Goal: Information Seeking & Learning: Learn about a topic

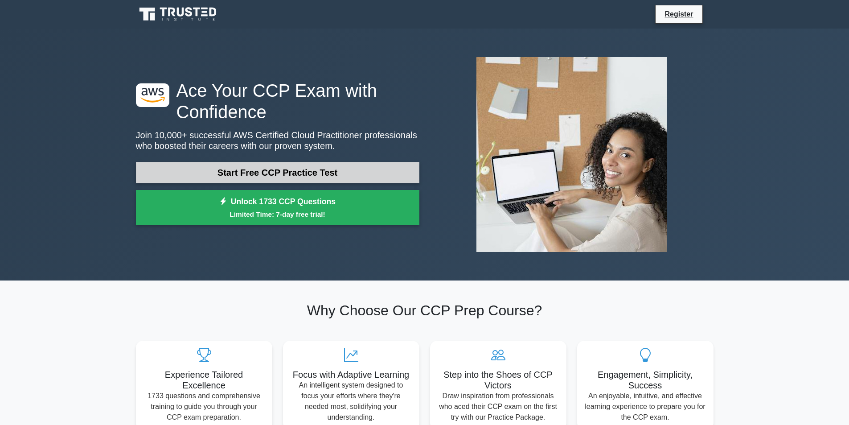
click at [323, 165] on link "Start Free CCP Practice Test" at bounding box center [278, 172] width 284 height 21
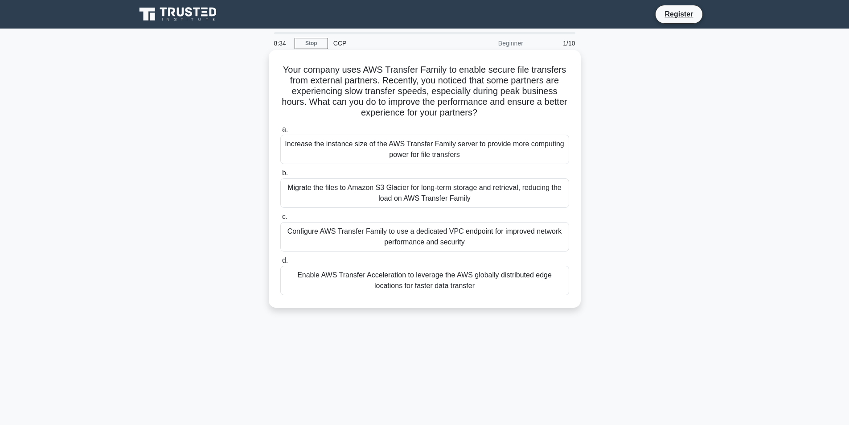
click at [288, 149] on div "Increase the instance size of the AWS Transfer Family server to provide more co…" at bounding box center [424, 149] width 289 height 29
click at [280, 132] on input "a. Increase the instance size of the AWS Transfer Family server to provide more…" at bounding box center [280, 130] width 0 height 6
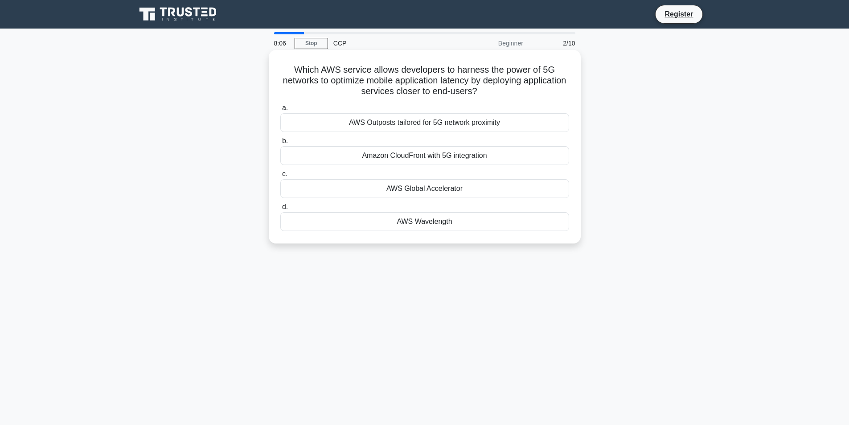
click at [292, 188] on div "AWS Global Accelerator" at bounding box center [424, 188] width 289 height 19
click at [280, 177] on input "c. AWS Global Accelerator" at bounding box center [280, 174] width 0 height 6
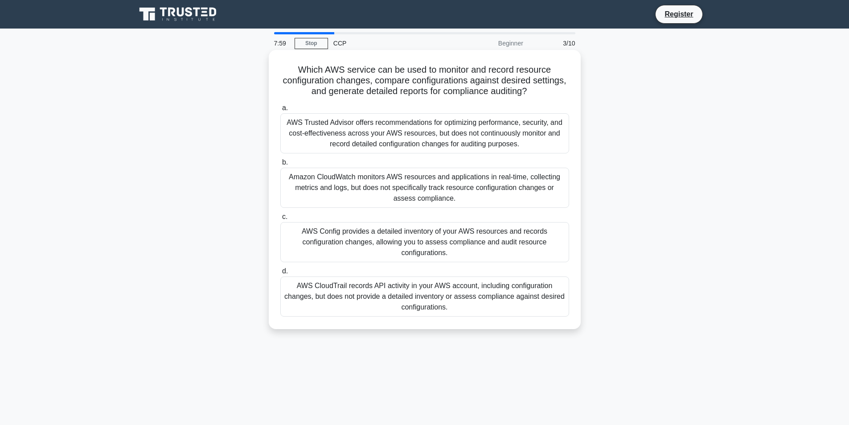
click at [303, 176] on div "Amazon CloudWatch monitors AWS resources and applications in real-time, collect…" at bounding box center [424, 188] width 289 height 40
click at [280, 165] on input "b. Amazon CloudWatch monitors AWS resources and applications in real-time, coll…" at bounding box center [280, 163] width 0 height 6
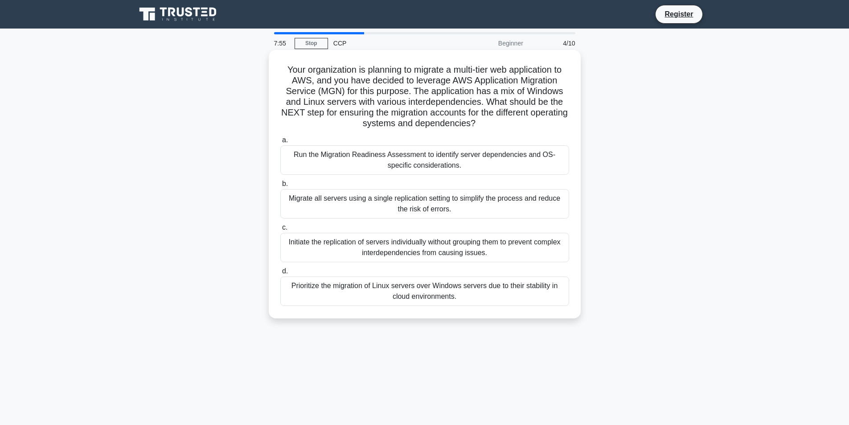
click at [300, 252] on div "Initiate the replication of servers individually without grouping them to preve…" at bounding box center [424, 247] width 289 height 29
click at [280, 231] on input "c. Initiate the replication of servers individually without grouping them to pr…" at bounding box center [280, 228] width 0 height 6
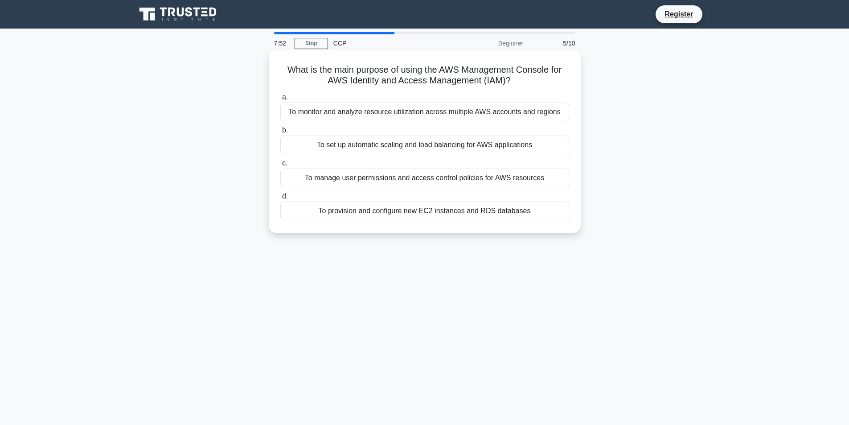
click at [309, 183] on div "To manage user permissions and access control policies for AWS resources" at bounding box center [424, 178] width 289 height 19
click at [280, 166] on input "c. To manage user permissions and access control policies for AWS resources" at bounding box center [280, 164] width 0 height 6
click at [313, 177] on div "AMS reconciles cloud resource billing with customers providing financial oversi…" at bounding box center [424, 178] width 289 height 19
click at [280, 166] on input "c. AMS reconciles cloud resource billing with customers providing financial ove…" at bounding box center [280, 164] width 0 height 6
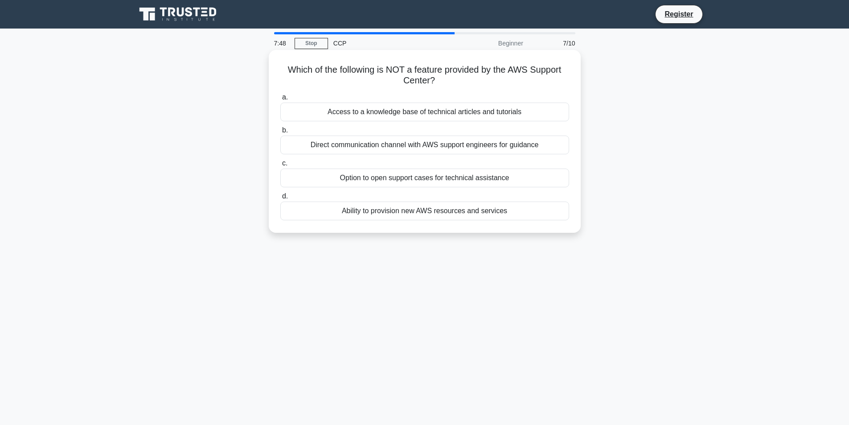
click at [325, 214] on div "Ability to provision new AWS resources and services" at bounding box center [424, 211] width 289 height 19
click at [280, 199] on input "d. Ability to provision new AWS resources and services" at bounding box center [280, 196] width 0 height 6
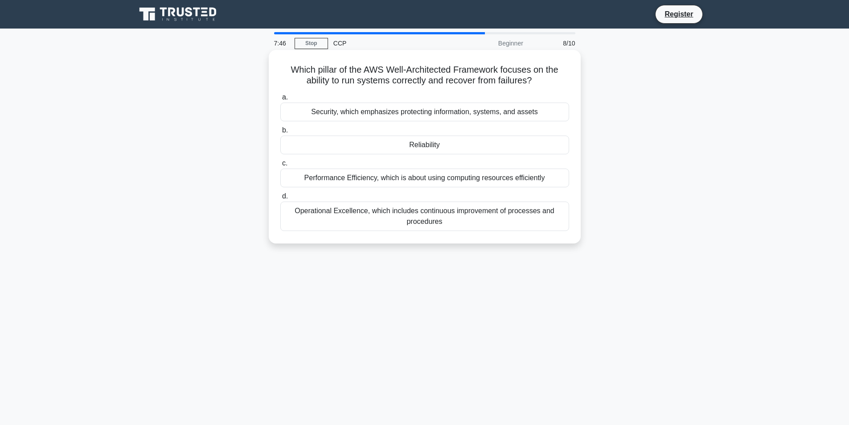
click at [322, 135] on label "b. Reliability" at bounding box center [424, 139] width 289 height 29
click at [280, 133] on input "b. Reliability" at bounding box center [280, 131] width 0 height 6
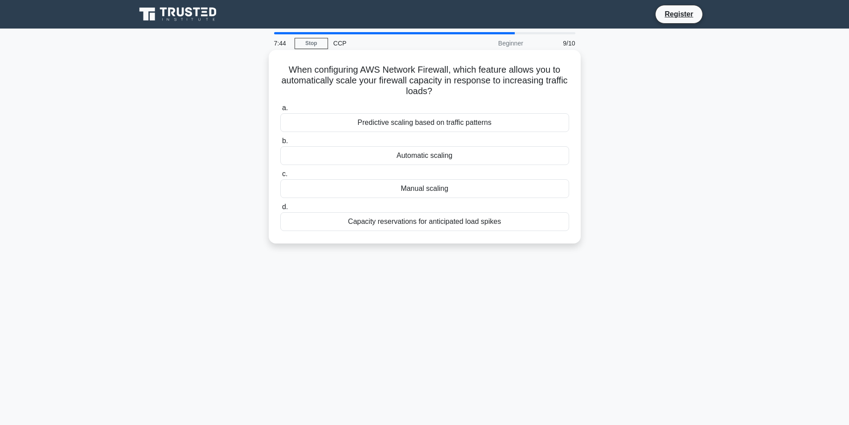
click at [313, 193] on div "Manual scaling" at bounding box center [424, 188] width 289 height 19
click at [280, 177] on input "c. Manual scaling" at bounding box center [280, 174] width 0 height 6
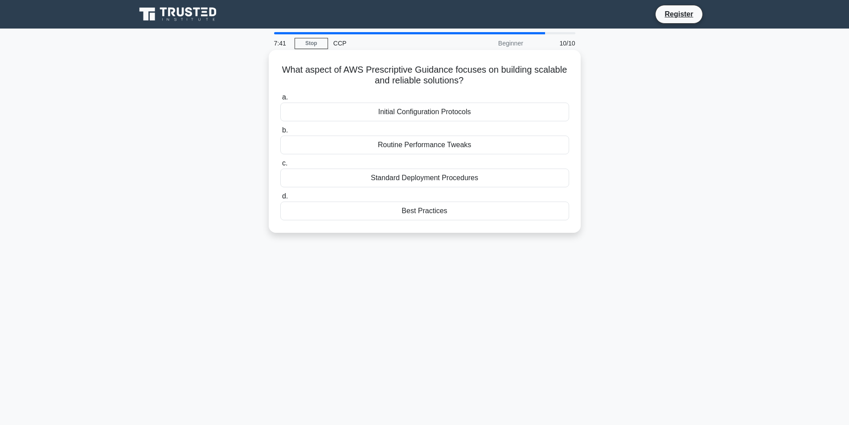
click at [315, 214] on div "Best Practices" at bounding box center [424, 211] width 289 height 19
click at [280, 199] on input "d. Best Practices" at bounding box center [280, 196] width 0 height 6
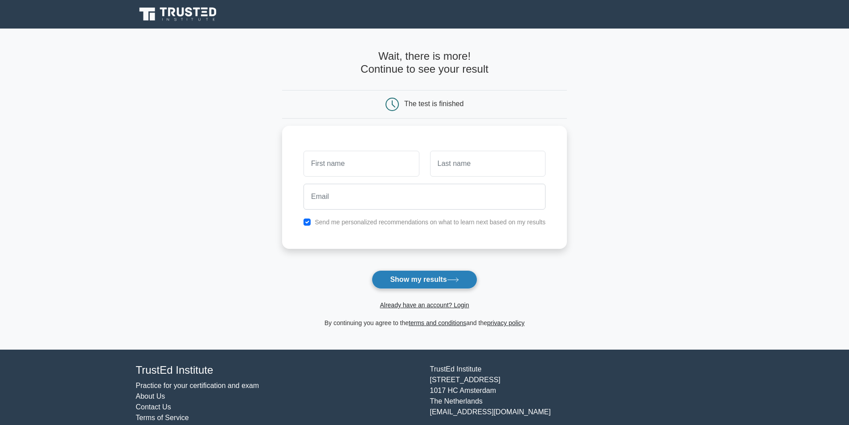
click at [426, 279] on button "Show my results" at bounding box center [424, 279] width 105 height 19
click at [340, 159] on input "text" at bounding box center [361, 161] width 115 height 26
type input "north"
click at [463, 164] on input "text" at bounding box center [487, 161] width 115 height 26
type input "west"
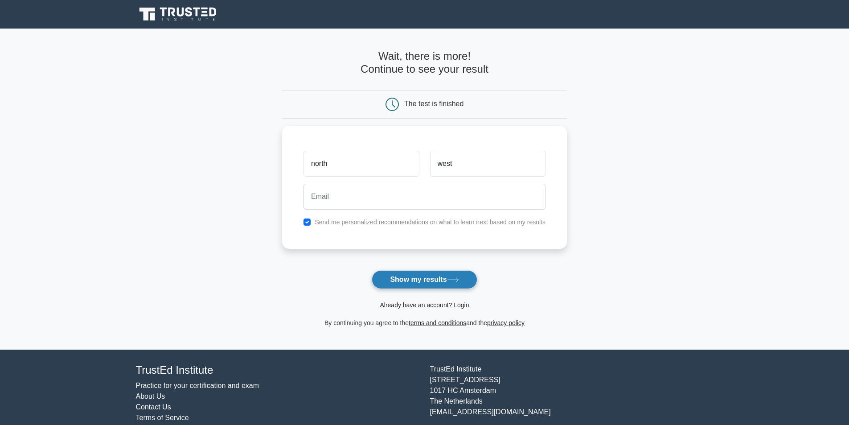
click at [415, 277] on button "Show my results" at bounding box center [424, 279] width 105 height 19
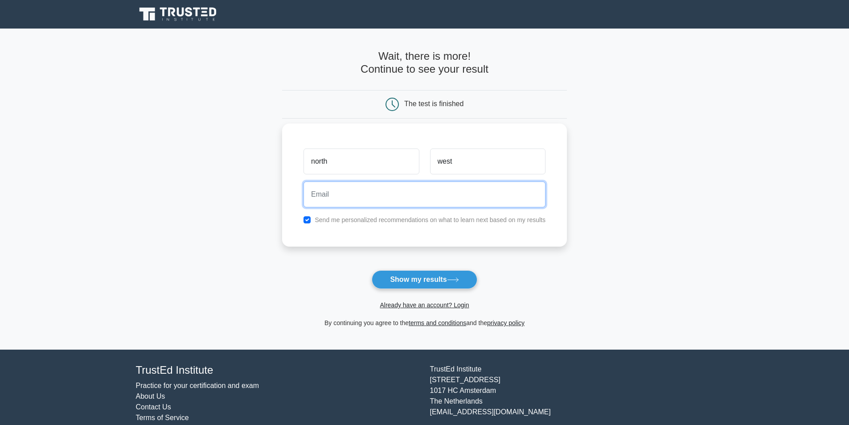
click at [371, 191] on input "email" at bounding box center [425, 194] width 242 height 26
type input "i"
